Goal: Task Accomplishment & Management: Complete application form

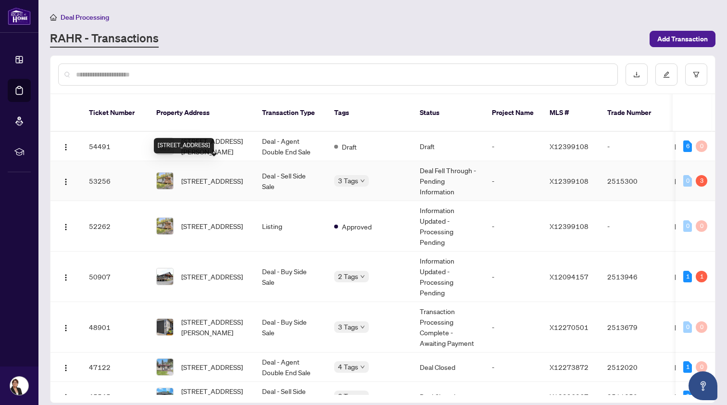
click at [207, 175] on span "[STREET_ADDRESS]" at bounding box center [212, 180] width 62 height 11
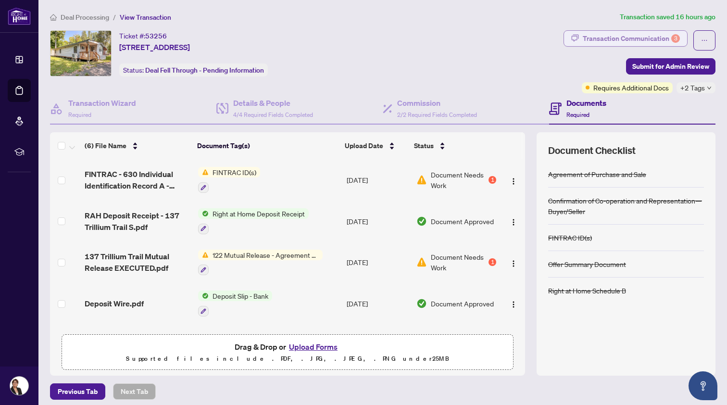
click at [626, 34] on div "Transaction Communication 3" at bounding box center [630, 38] width 97 height 15
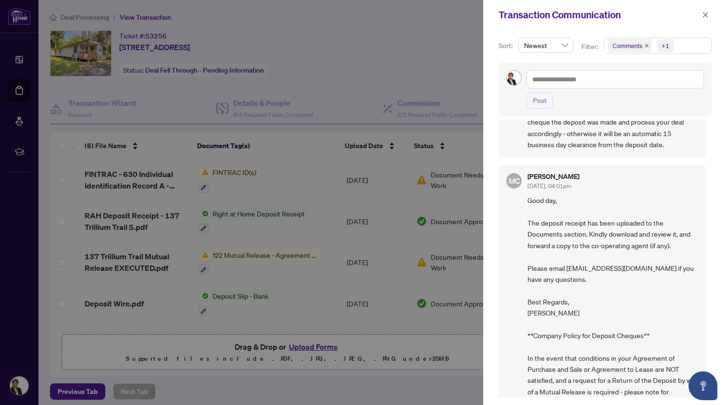
scroll to position [356, 0]
click at [703, 14] on icon "close" at bounding box center [705, 14] width 5 height 5
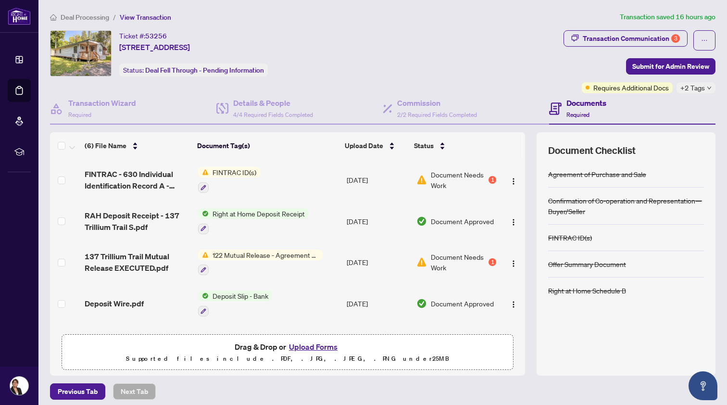
click at [239, 173] on span "FINTRAC ID(s)" at bounding box center [234, 172] width 51 height 11
click at [202, 215] on span "FINTRAC ID(s)" at bounding box center [210, 219] width 51 height 11
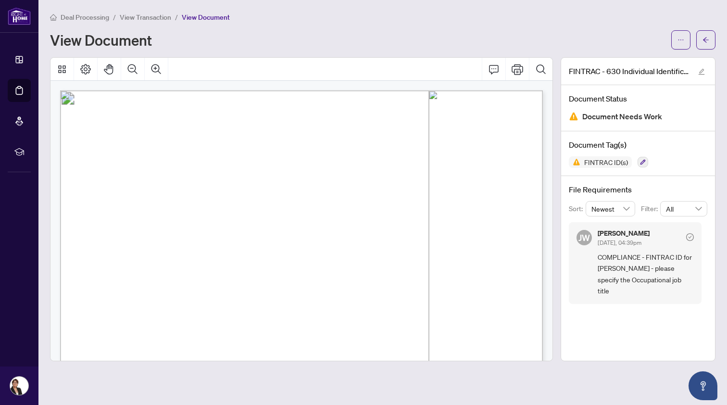
click at [261, 24] on div "Deal Processing / View Transaction / View Document View Document" at bounding box center [382, 31] width 665 height 38
click at [84, 16] on span "Deal Processing" at bounding box center [85, 17] width 49 height 9
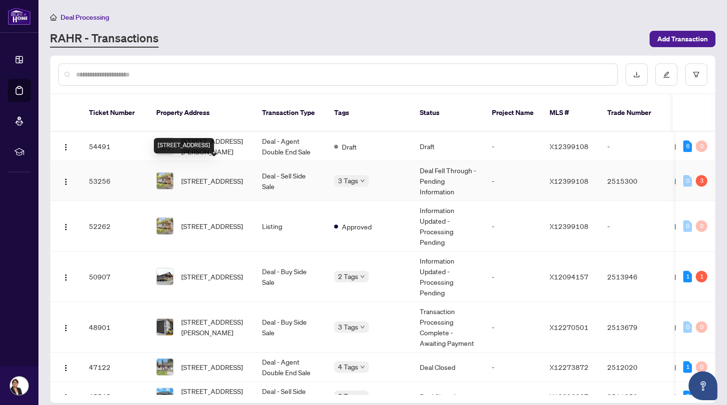
click at [222, 175] on span "[STREET_ADDRESS]" at bounding box center [212, 180] width 62 height 11
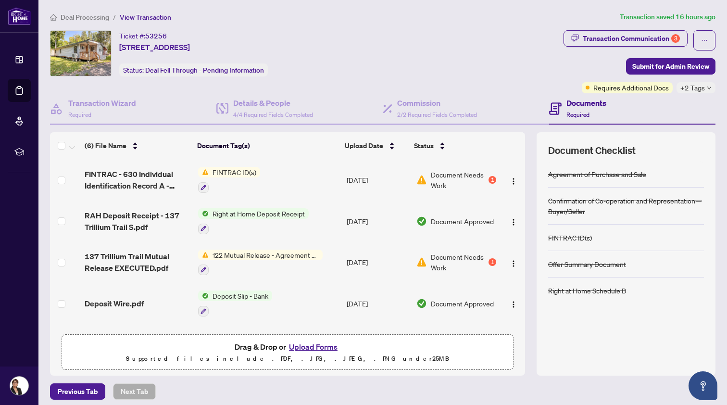
click at [310, 345] on button "Upload Forms" at bounding box center [313, 346] width 54 height 12
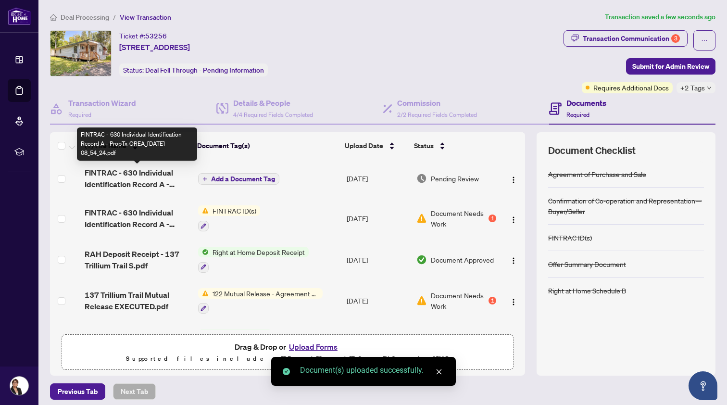
click at [124, 174] on span "FINTRAC - 630 Individual Identification Record A - PropTx-OREA_[DATE] 08_54_24.…" at bounding box center [138, 178] width 106 height 23
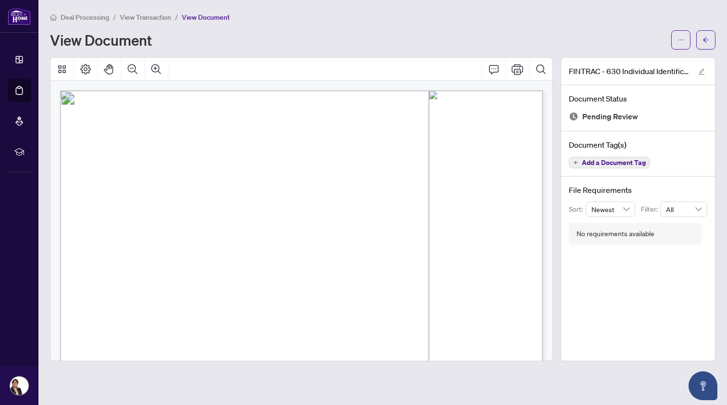
click at [134, 17] on span "View Transaction" at bounding box center [145, 17] width 51 height 9
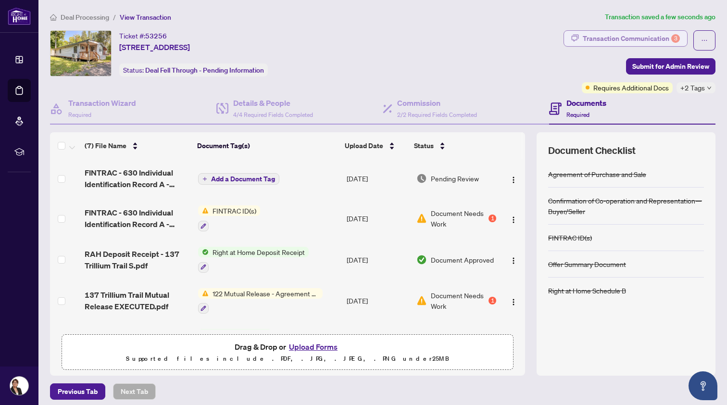
click at [616, 37] on div "Transaction Communication 3" at bounding box center [630, 38] width 97 height 15
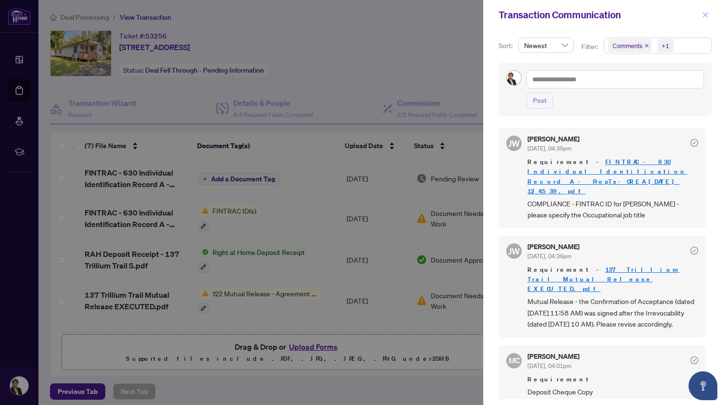
click at [707, 11] on span "button" at bounding box center [705, 14] width 7 height 15
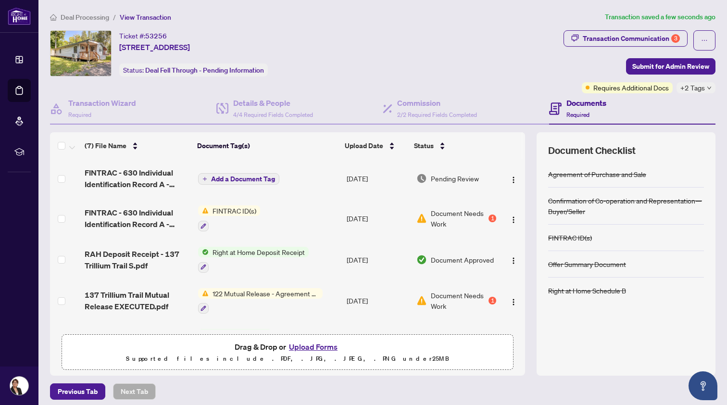
click at [241, 176] on span "Add a Document Tag" at bounding box center [243, 178] width 64 height 7
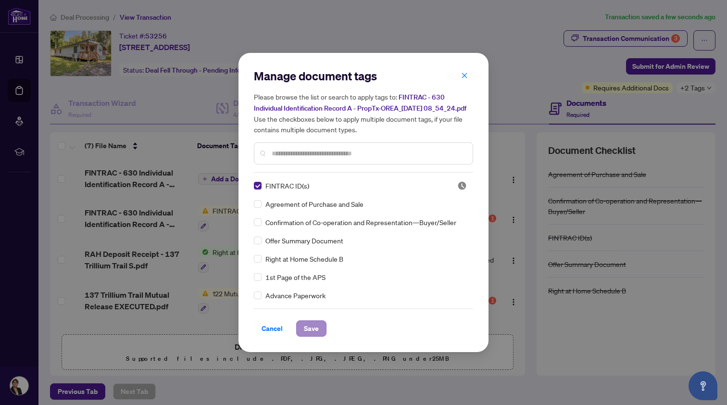
click at [309, 334] on span "Save" at bounding box center [311, 327] width 15 height 15
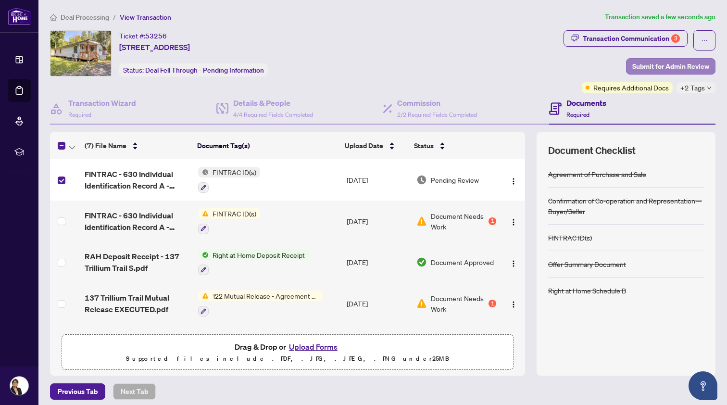
click at [680, 65] on span "Submit for Admin Review" at bounding box center [670, 66] width 77 height 15
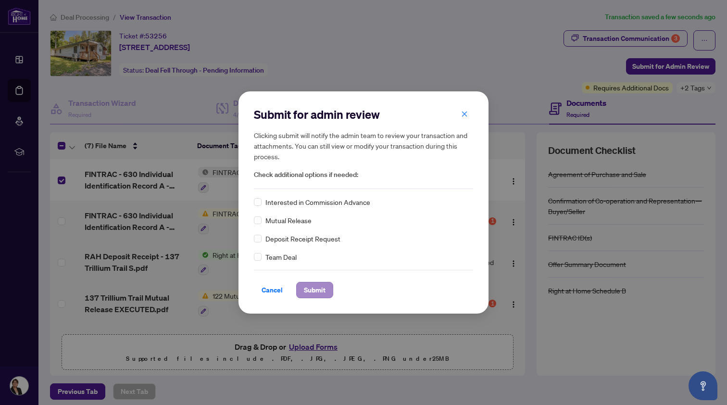
click at [319, 286] on span "Submit" at bounding box center [315, 289] width 22 height 15
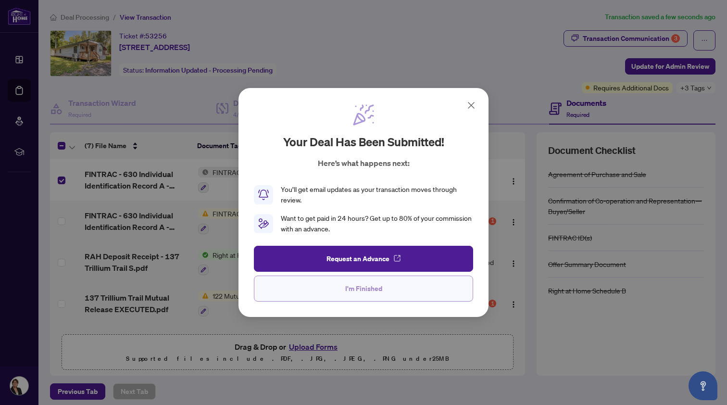
click at [364, 289] on span "I'm Finished" at bounding box center [363, 288] width 37 height 15
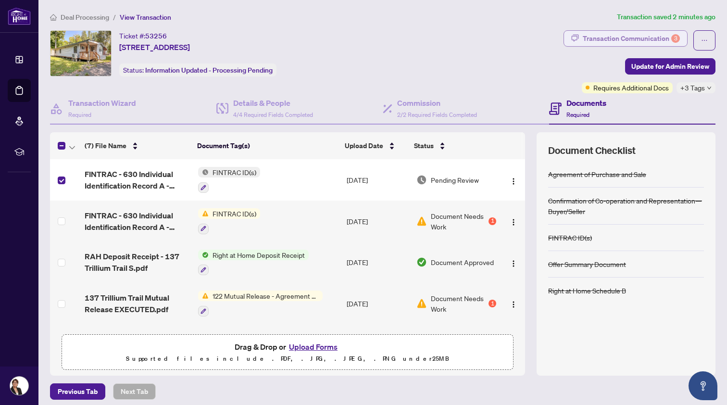
click at [665, 36] on div "Transaction Communication 3" at bounding box center [630, 38] width 97 height 15
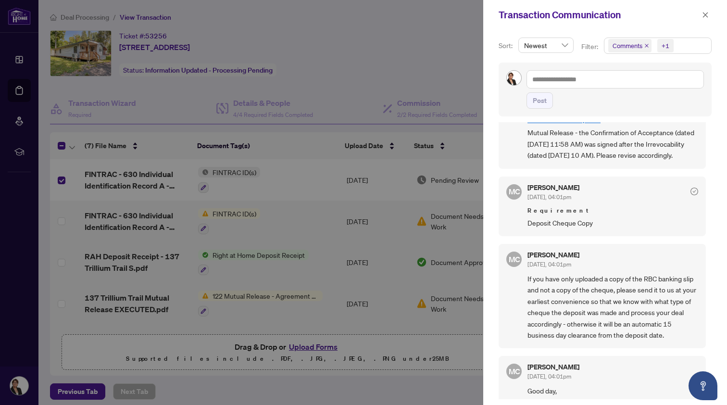
scroll to position [167, 0]
click at [704, 13] on icon "close" at bounding box center [705, 15] width 7 height 7
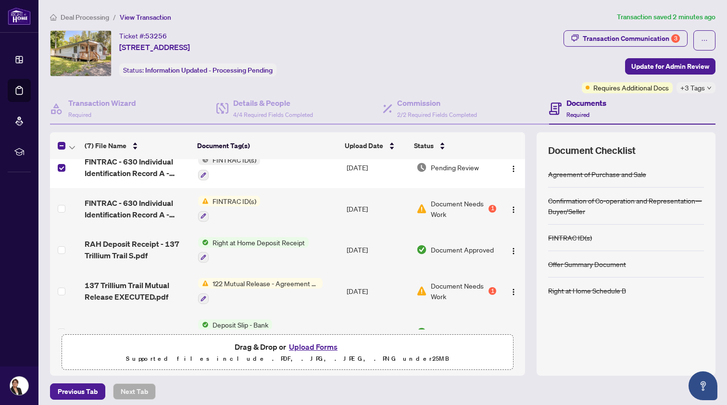
scroll to position [27, 0]
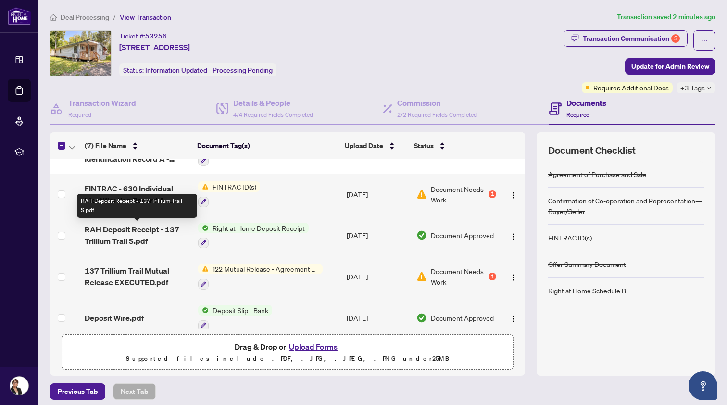
click at [126, 230] on span "RAH Deposit Receipt - 137 Trillium Trail S.pdf" at bounding box center [138, 234] width 106 height 23
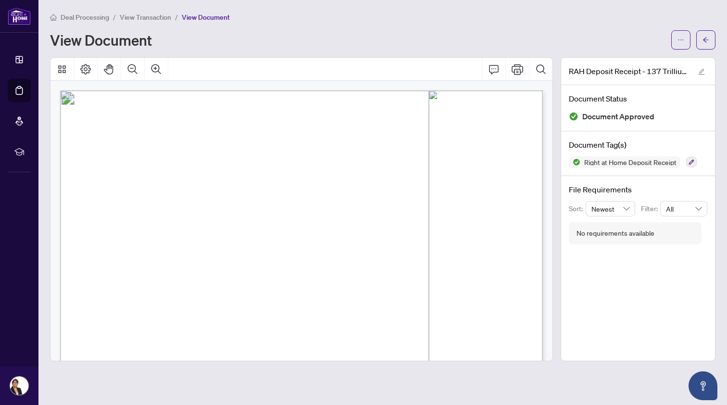
click at [153, 17] on span "View Transaction" at bounding box center [145, 17] width 51 height 9
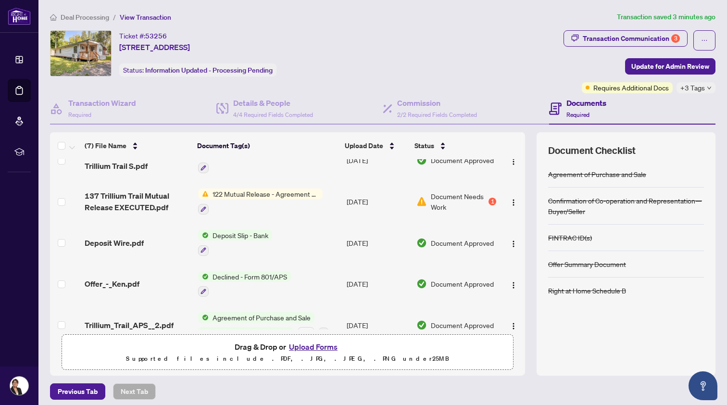
scroll to position [103, 0]
click at [258, 191] on span "122 Mutual Release - Agreement of Purchase and Sale" at bounding box center [266, 192] width 114 height 11
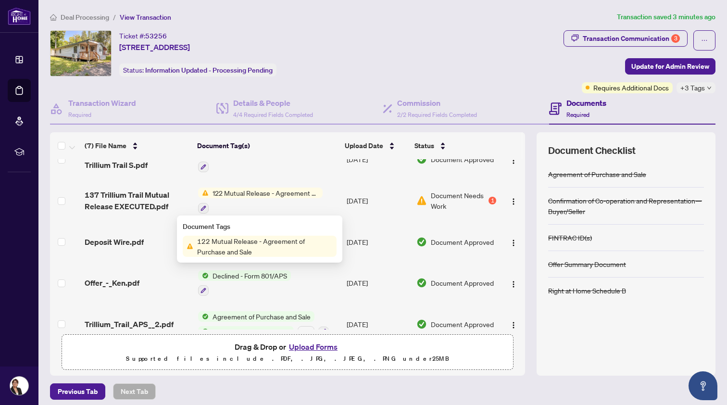
click at [152, 194] on span "137 Trillium Trail Mutual Release EXECUTED.pdf" at bounding box center [138, 200] width 106 height 23
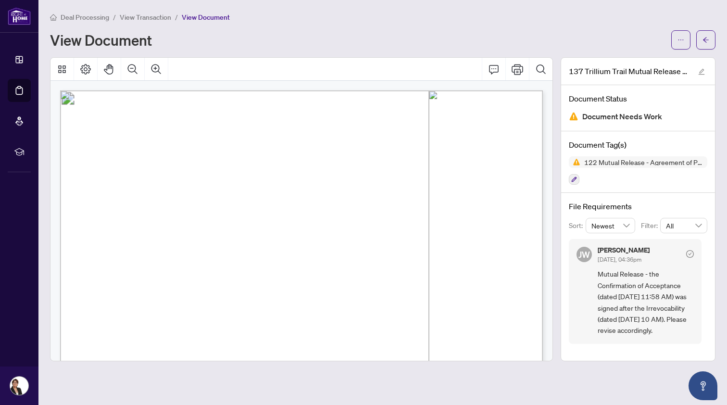
click at [141, 15] on span "View Transaction" at bounding box center [145, 17] width 51 height 9
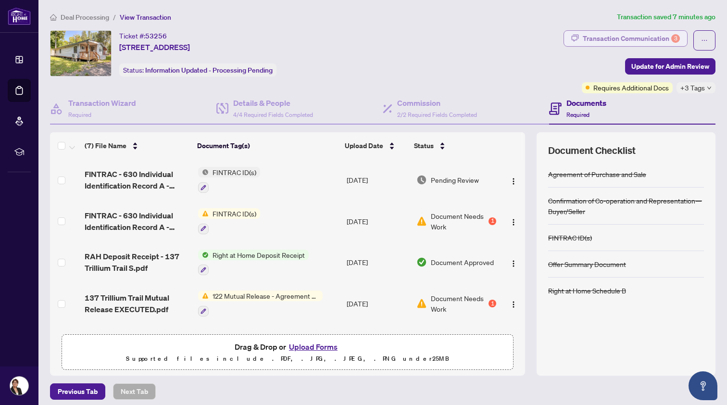
click at [599, 36] on div "Transaction Communication 3" at bounding box center [630, 38] width 97 height 15
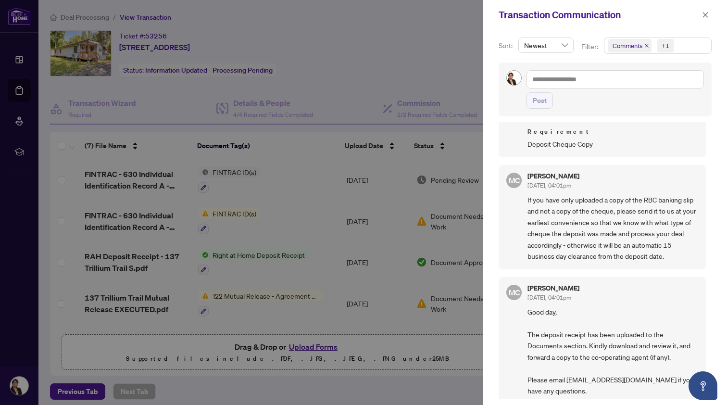
scroll to position [248, 0]
click at [120, 257] on div at bounding box center [363, 202] width 727 height 405
click at [134, 257] on div at bounding box center [363, 202] width 727 height 405
click at [706, 11] on span "button" at bounding box center [705, 14] width 7 height 15
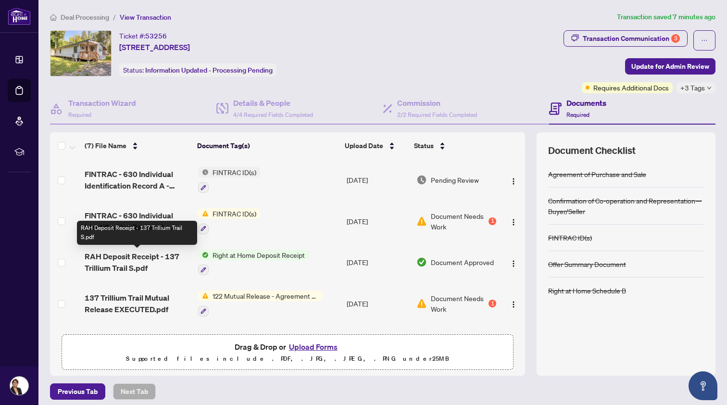
click at [116, 255] on span "RAH Deposit Receipt - 137 Trillium Trail S.pdf" at bounding box center [138, 261] width 106 height 23
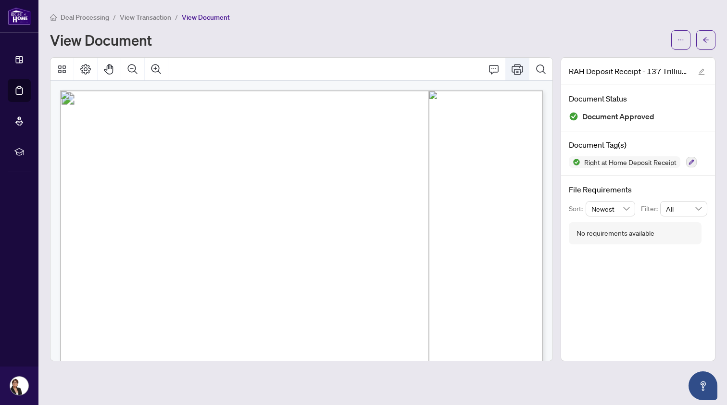
click at [515, 67] on icon "Print" at bounding box center [517, 69] width 12 height 12
click at [129, 14] on span "View Transaction" at bounding box center [145, 17] width 51 height 9
